Goal: Check status: Check status

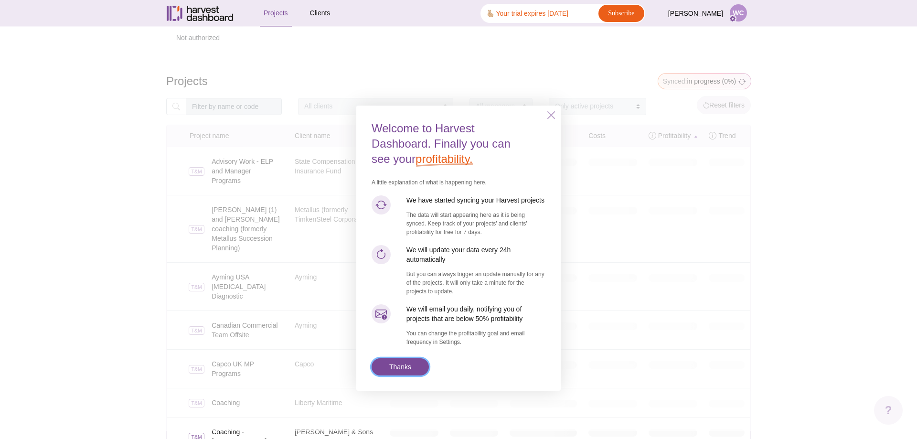
click at [408, 368] on link "Thanks" at bounding box center [400, 366] width 57 height 17
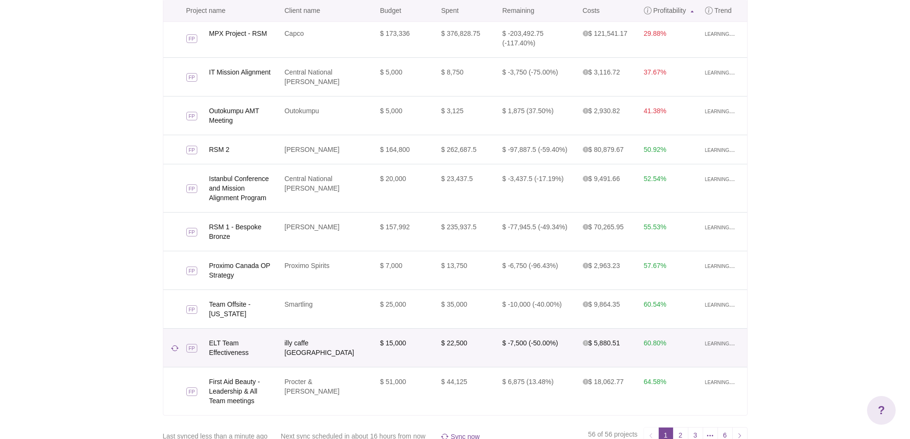
scroll to position [98, 0]
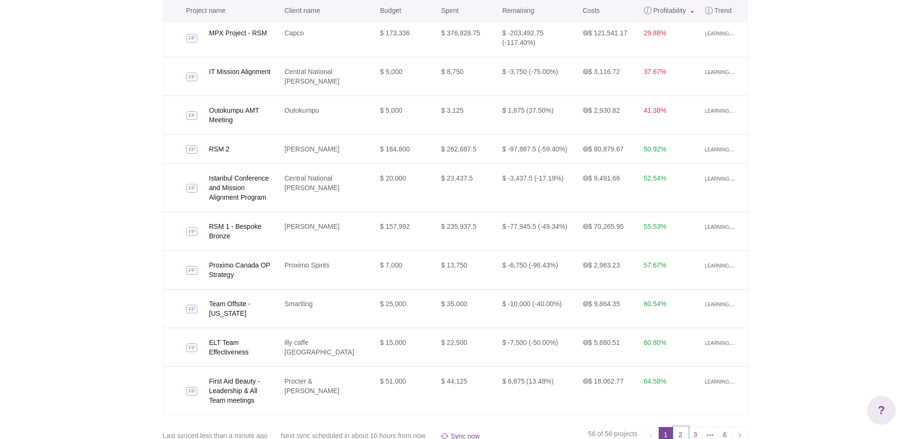
click at [679, 426] on link "2" at bounding box center [680, 433] width 15 height 15
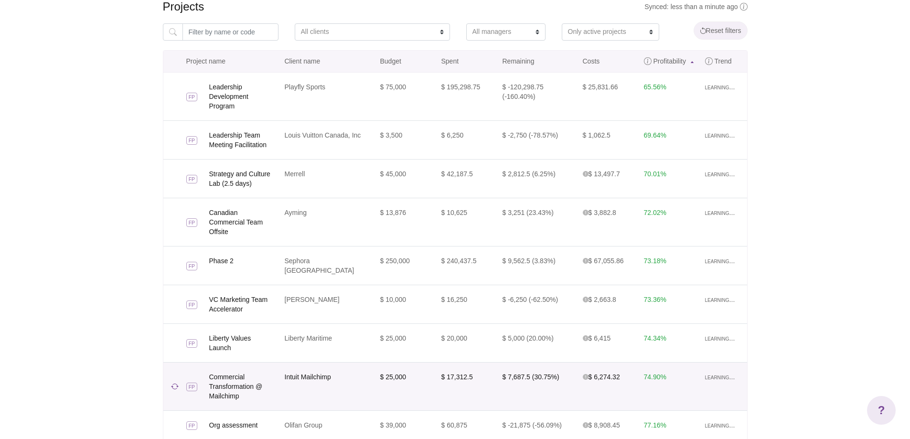
scroll to position [98, 0]
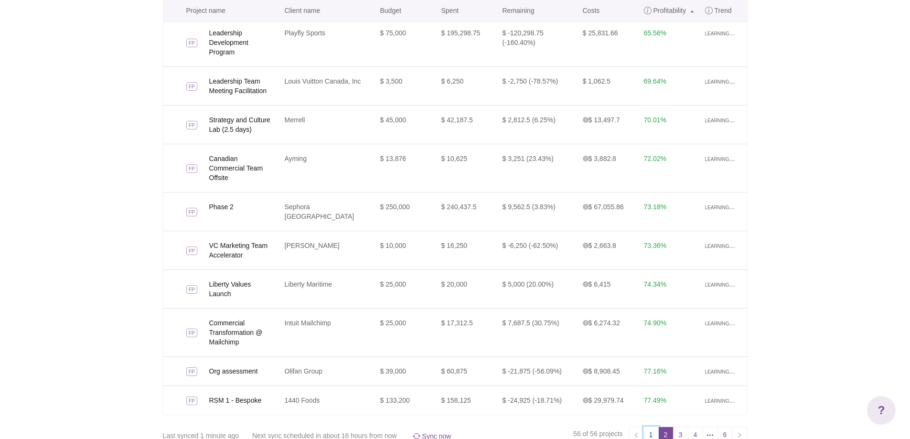
click at [652, 426] on link "1" at bounding box center [650, 433] width 15 height 15
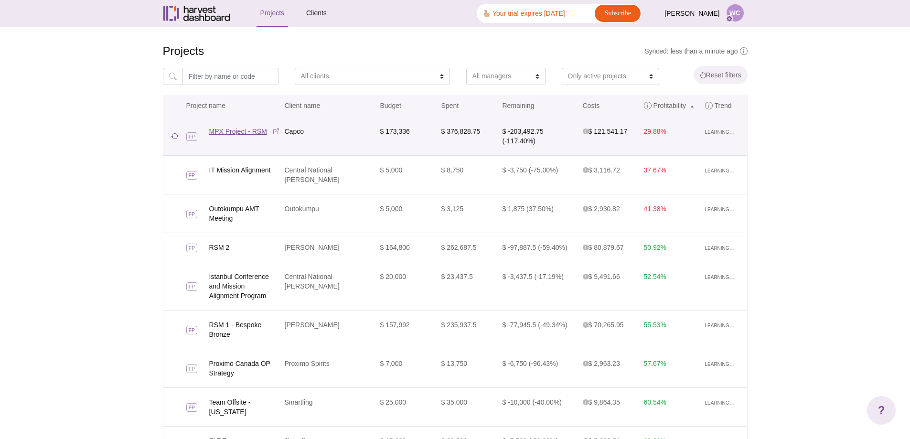
click at [234, 132] on link "MPX Project - RSM" at bounding box center [244, 132] width 70 height 10
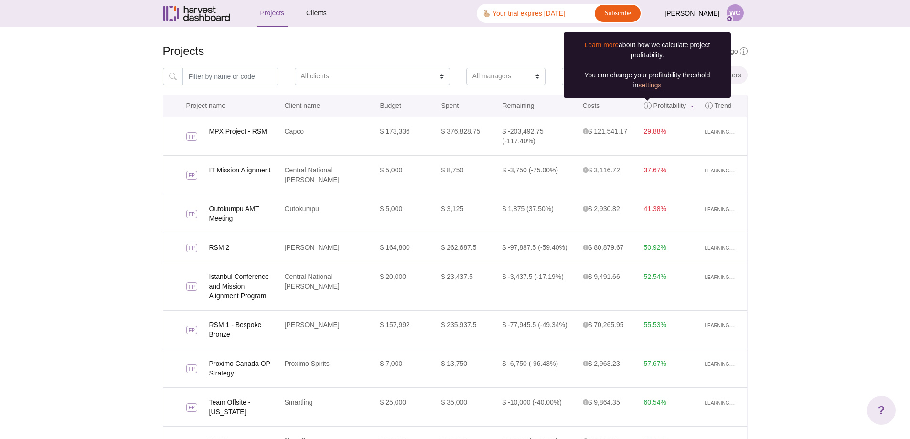
click at [593, 45] on link "Learn more" at bounding box center [601, 45] width 34 height 8
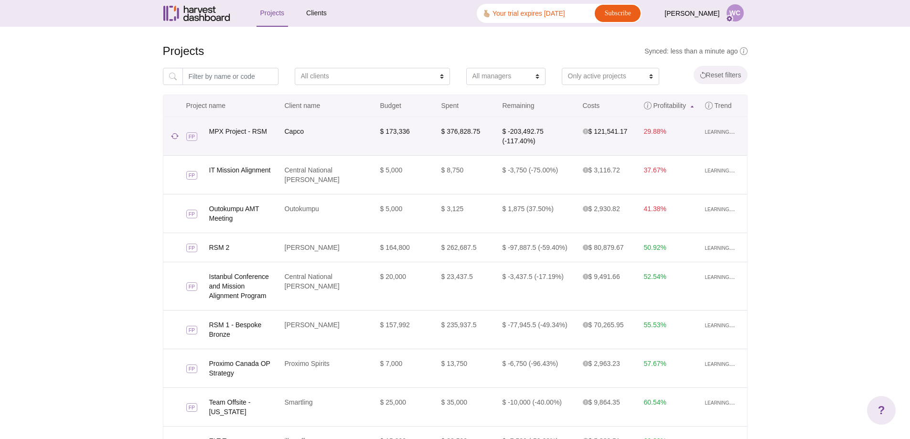
click at [655, 132] on span "29.88%" at bounding box center [655, 132] width 22 height 8
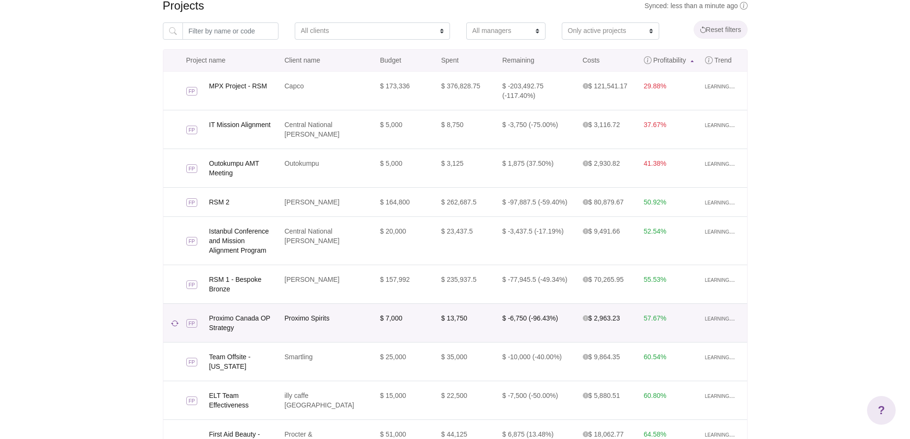
scroll to position [98, 0]
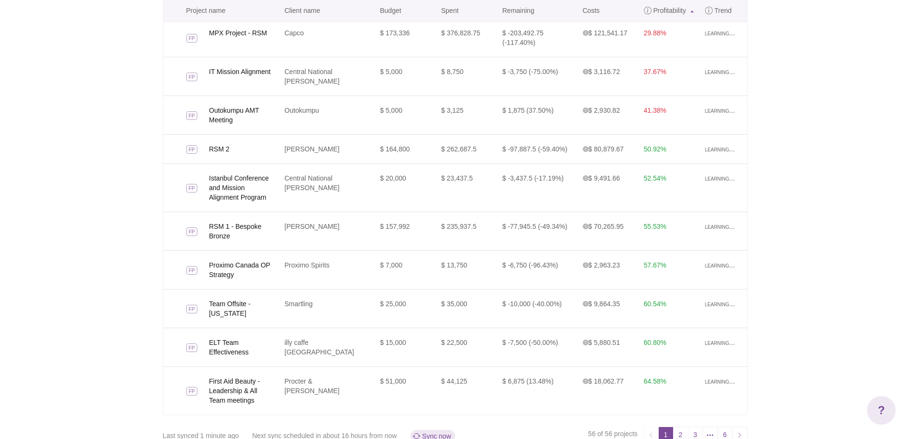
click at [439, 430] on button "Sync now" at bounding box center [432, 436] width 45 height 12
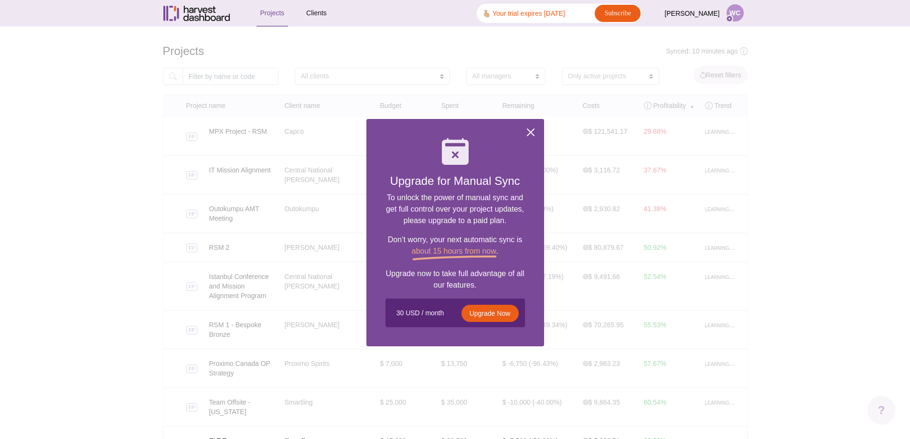
click at [532, 133] on div at bounding box center [530, 132] width 11 height 11
